Goal: Transaction & Acquisition: Download file/media

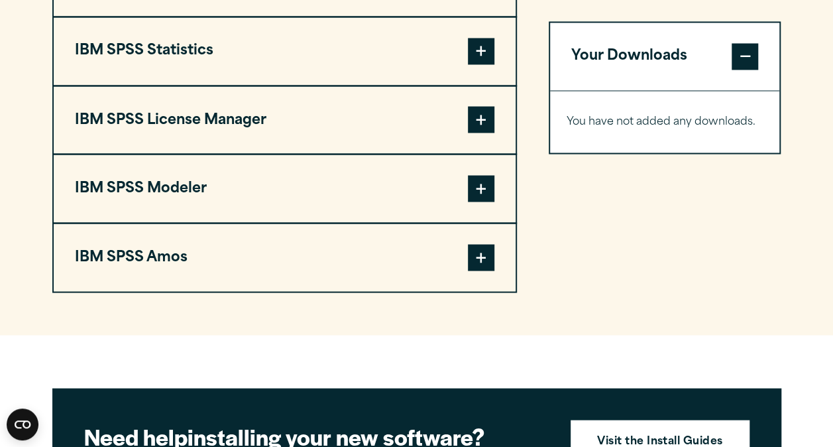
scroll to position [1060, 0]
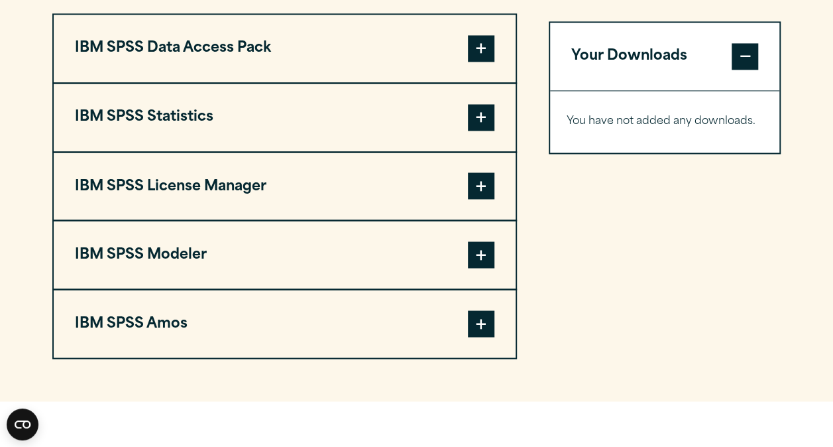
click at [466, 117] on button "IBM SPSS Statistics" at bounding box center [285, 118] width 462 height 68
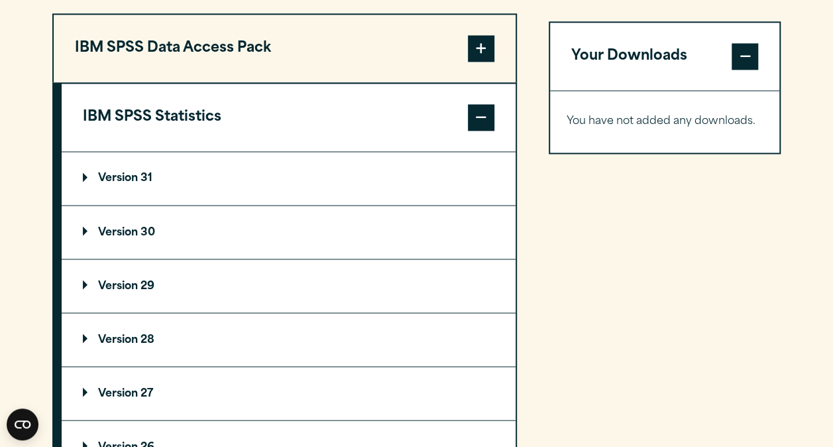
click at [468, 118] on span at bounding box center [481, 117] width 27 height 27
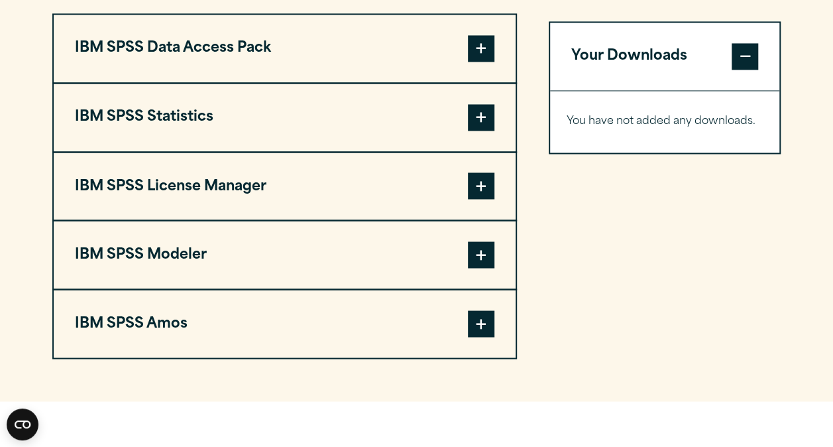
click at [463, 327] on button "IBM SPSS Amos" at bounding box center [285, 324] width 462 height 68
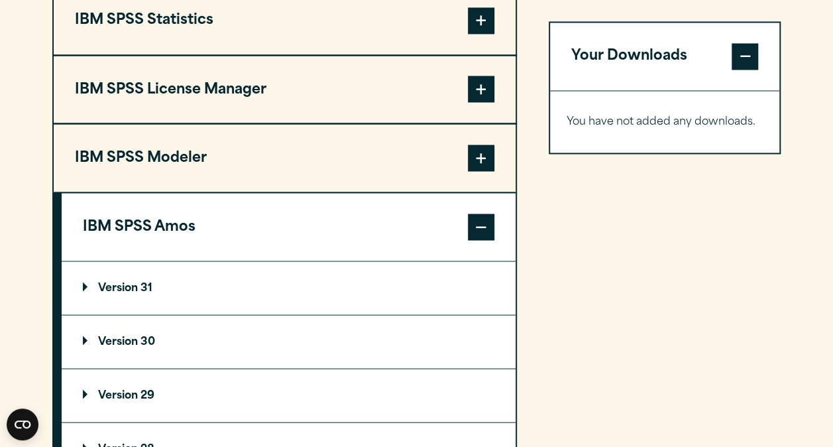
scroll to position [1193, 0]
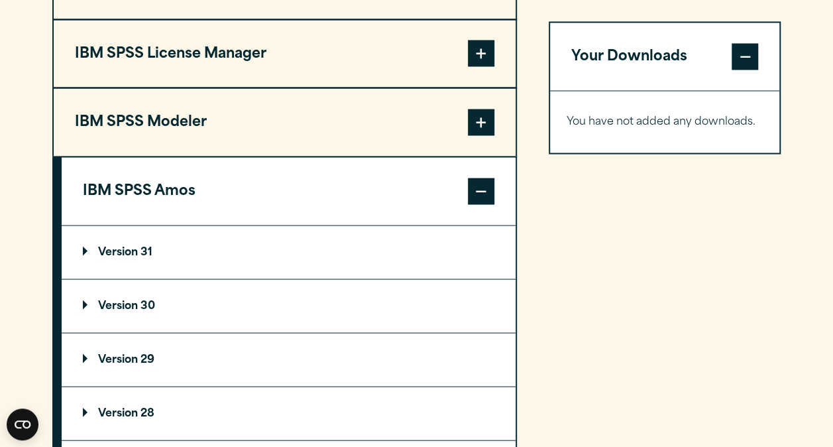
click at [477, 197] on span at bounding box center [481, 191] width 27 height 27
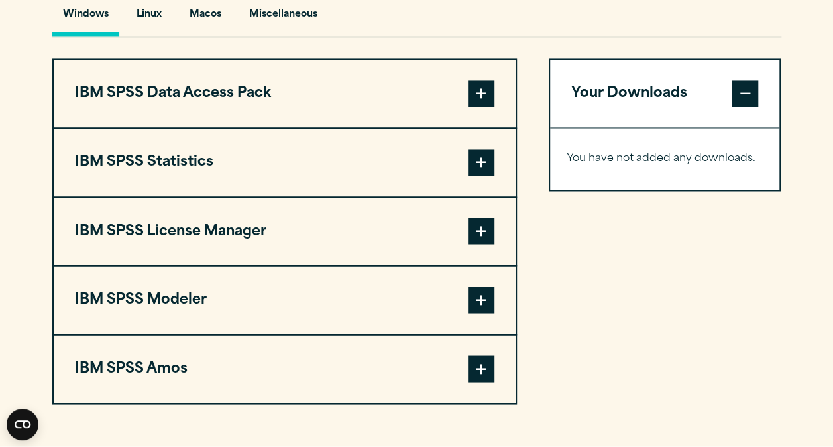
scroll to position [1060, 0]
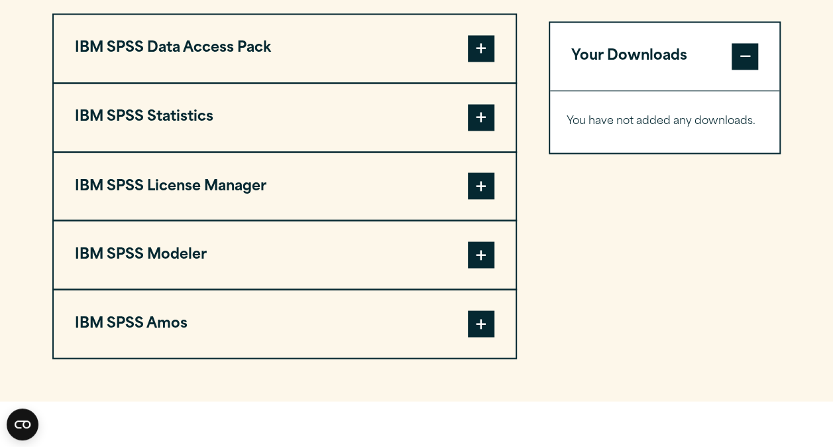
click at [475, 119] on span at bounding box center [481, 117] width 27 height 27
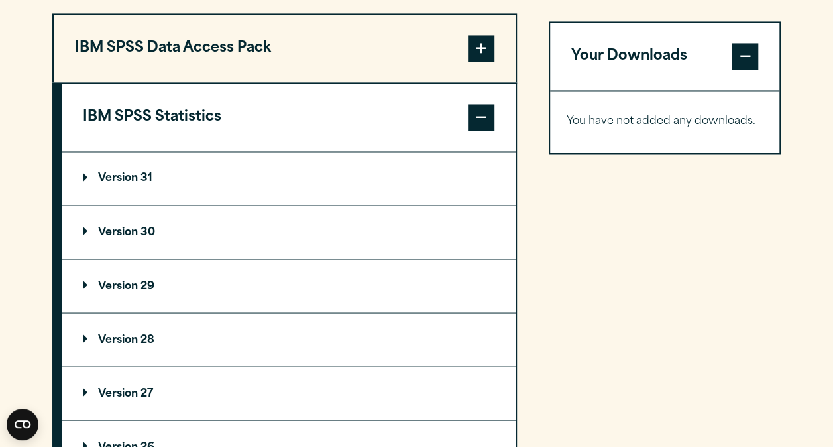
click at [475, 119] on span at bounding box center [481, 117] width 27 height 27
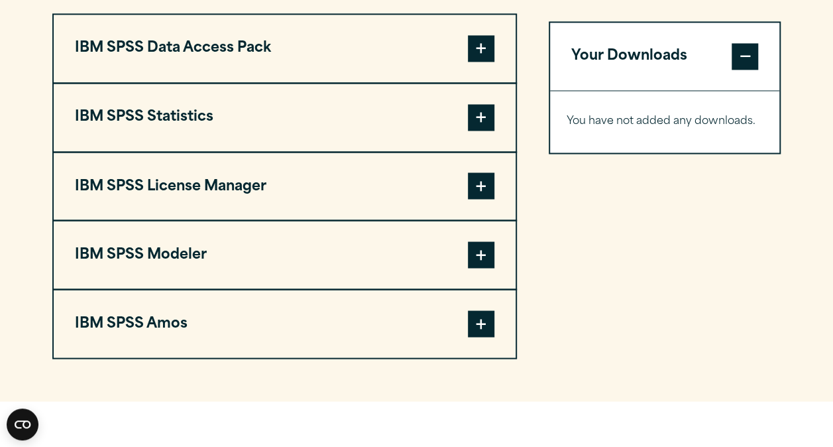
click at [475, 119] on span at bounding box center [481, 117] width 27 height 27
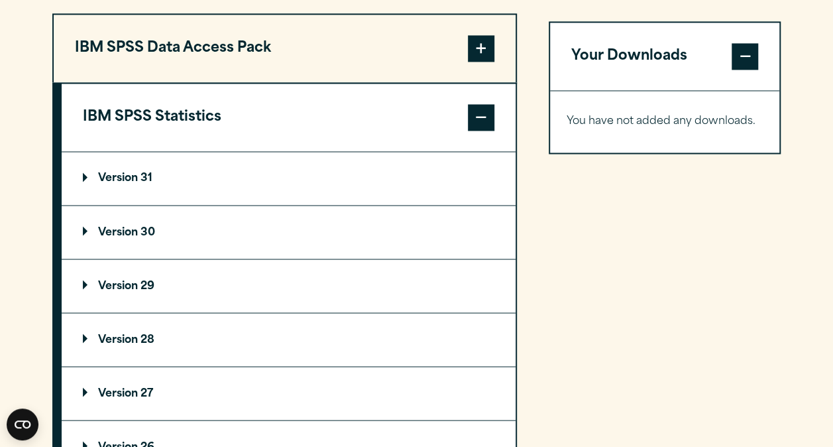
click at [475, 119] on span at bounding box center [481, 117] width 27 height 27
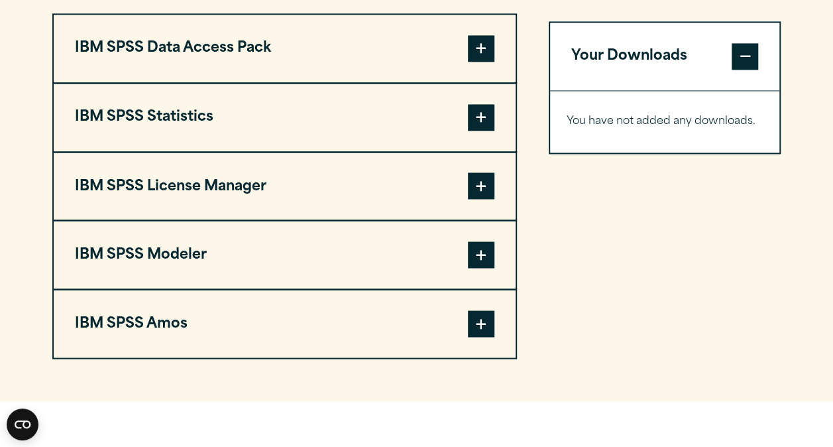
click at [489, 334] on span at bounding box center [481, 323] width 27 height 27
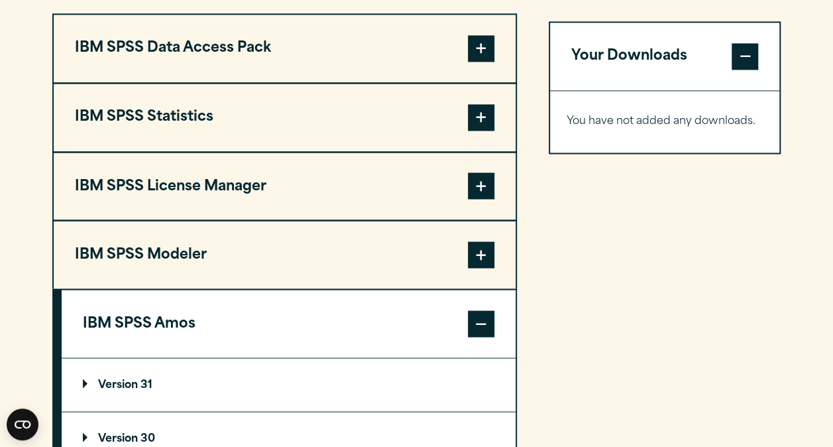
click at [483, 331] on span at bounding box center [481, 323] width 27 height 27
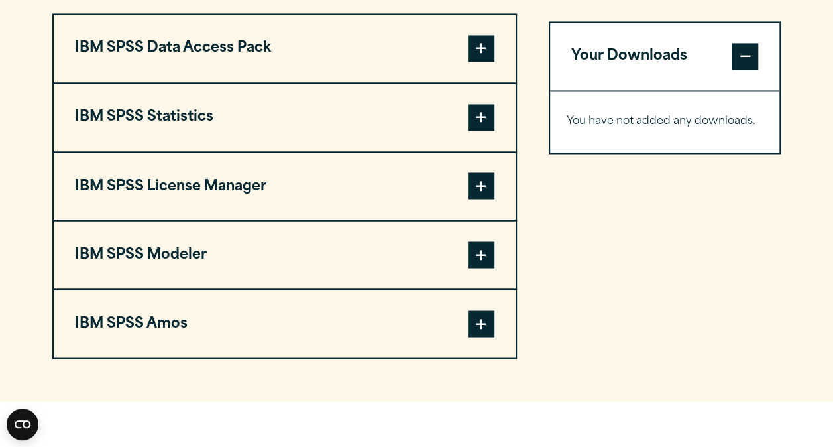
click at [480, 113] on span at bounding box center [481, 117] width 27 height 27
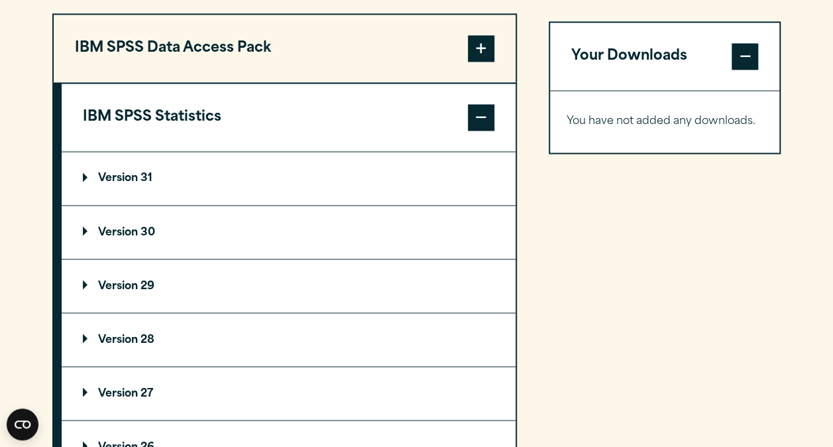
click at [98, 176] on p "Version 31" at bounding box center [118, 178] width 70 height 11
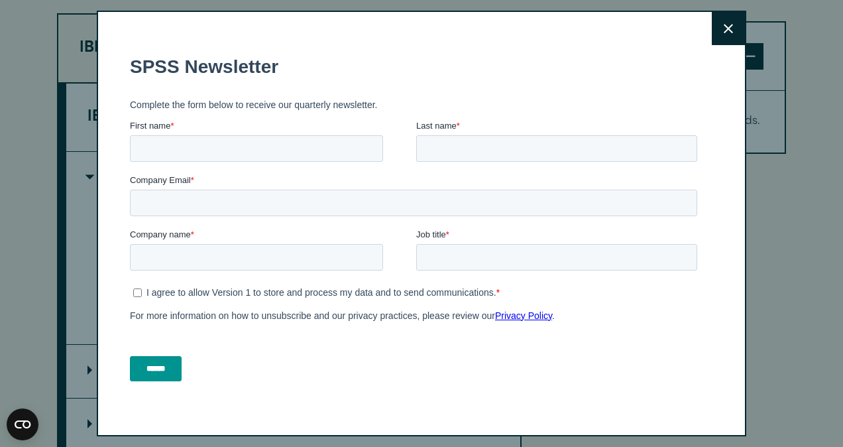
click at [724, 32] on icon at bounding box center [728, 28] width 9 height 9
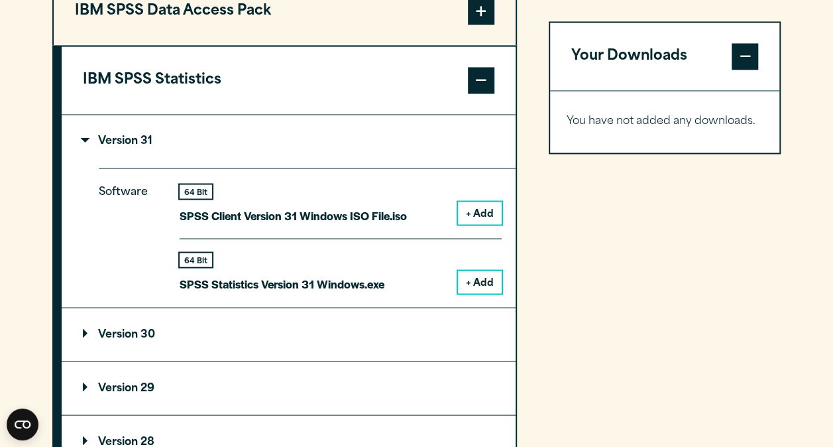
scroll to position [1127, 0]
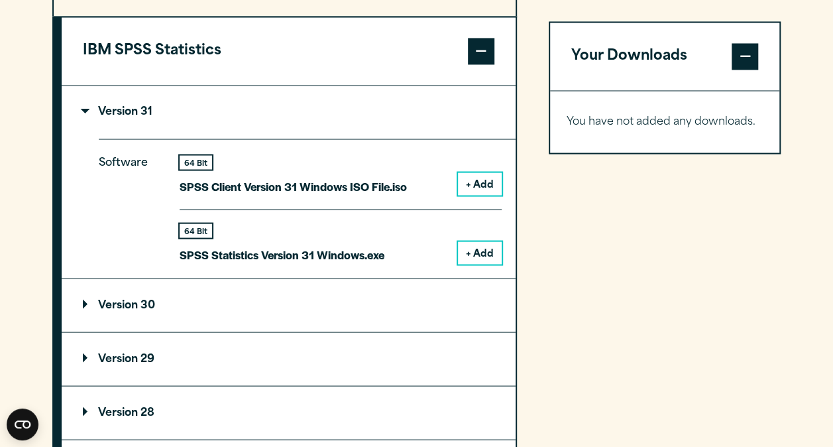
click at [145, 107] on p "Version 31" at bounding box center [118, 112] width 70 height 11
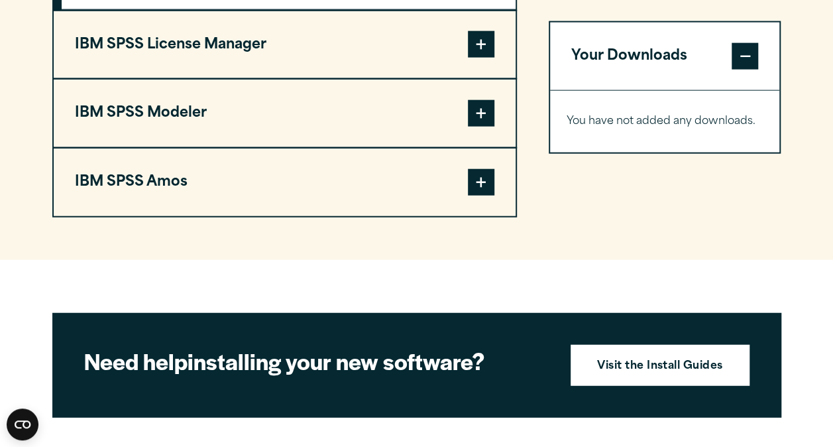
click at [182, 174] on button "IBM SPSS Amos" at bounding box center [285, 182] width 462 height 68
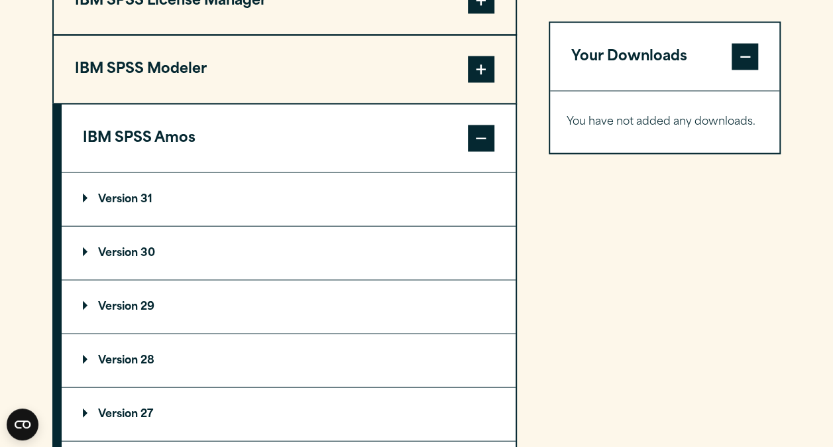
scroll to position [1249, 0]
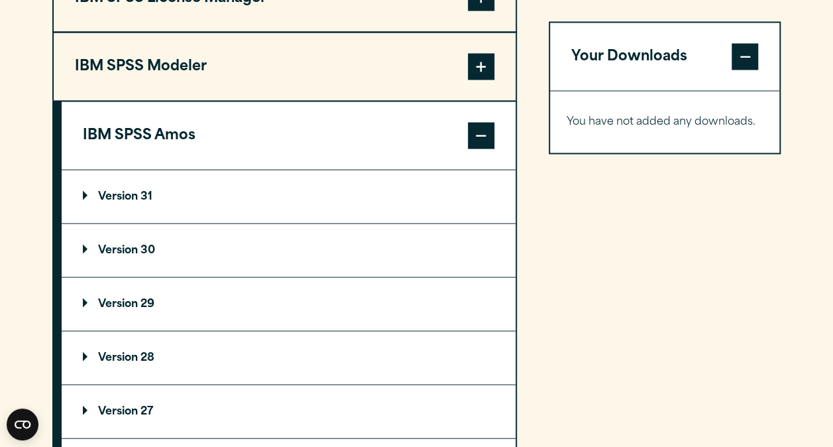
click at [145, 205] on summary "Version 31" at bounding box center [289, 196] width 454 height 53
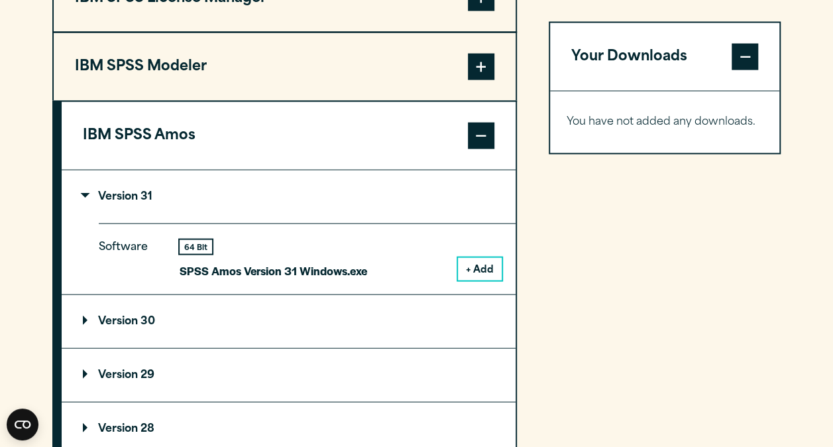
click at [465, 265] on button "+ Add" at bounding box center [480, 268] width 44 height 23
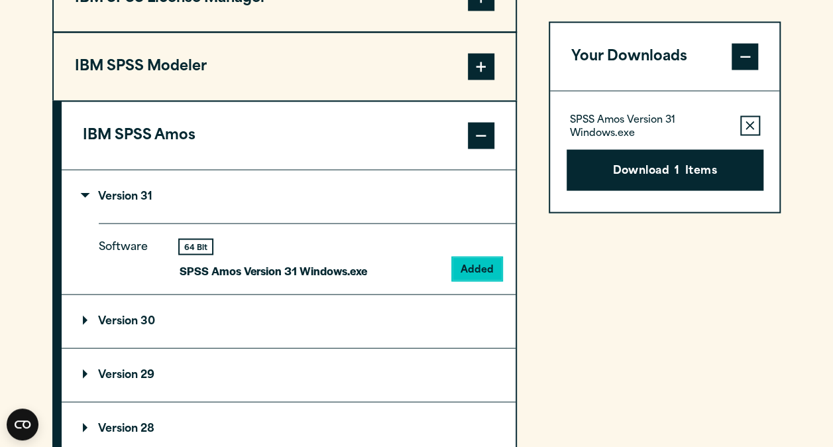
click at [634, 167] on button "Download 1 Items" at bounding box center [665, 169] width 197 height 41
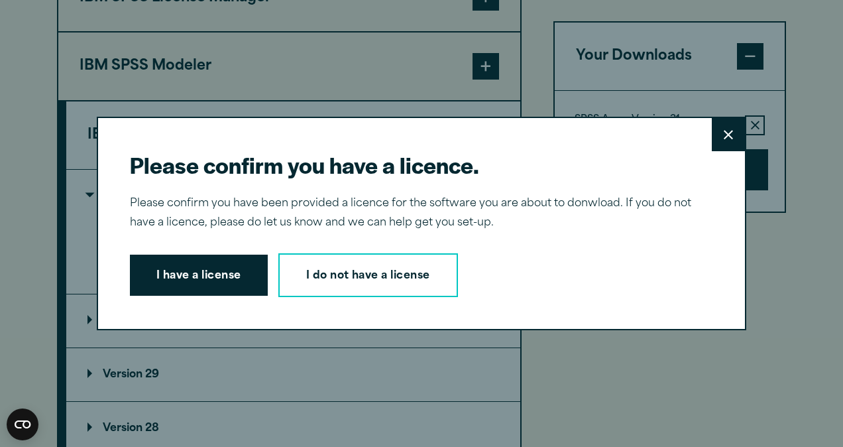
click at [194, 275] on button "I have a license" at bounding box center [199, 274] width 138 height 41
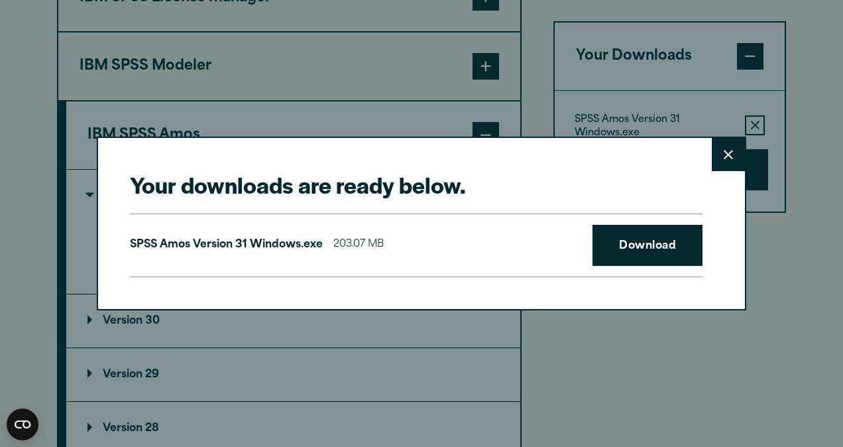
click at [652, 251] on link "Download" at bounding box center [647, 245] width 110 height 41
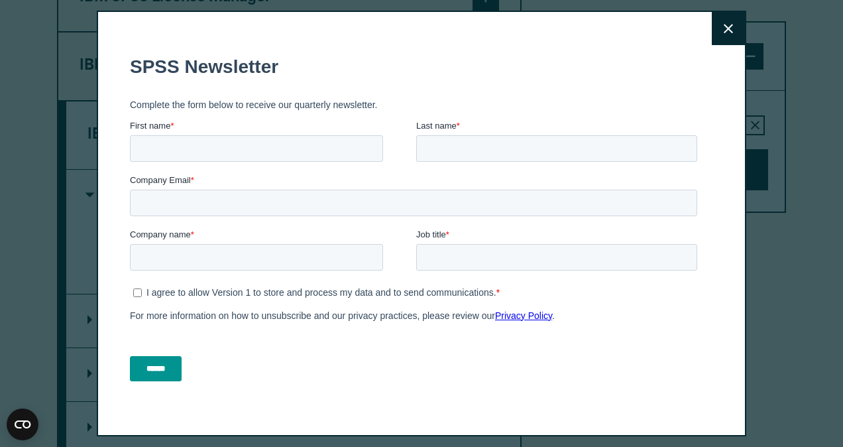
drag, startPoint x: 454, startPoint y: 54, endPoint x: 465, endPoint y: 56, distance: 11.4
click at [454, 54] on fieldset "SPSS Newsletter" at bounding box center [416, 67] width 573 height 46
click at [712, 34] on button "Close" at bounding box center [728, 28] width 33 height 33
